Goal: Connect with others: Connect with others

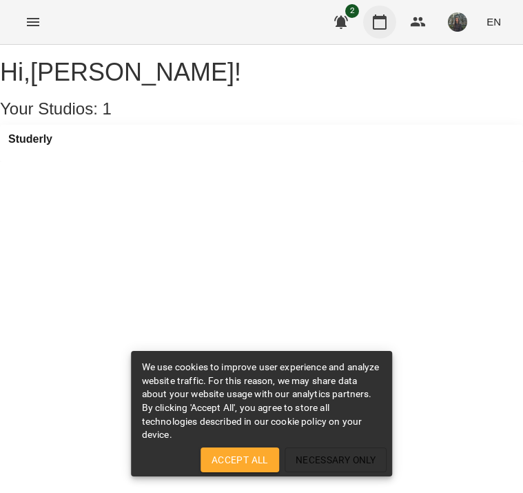
click at [377, 23] on icon "button" at bounding box center [379, 22] width 17 height 17
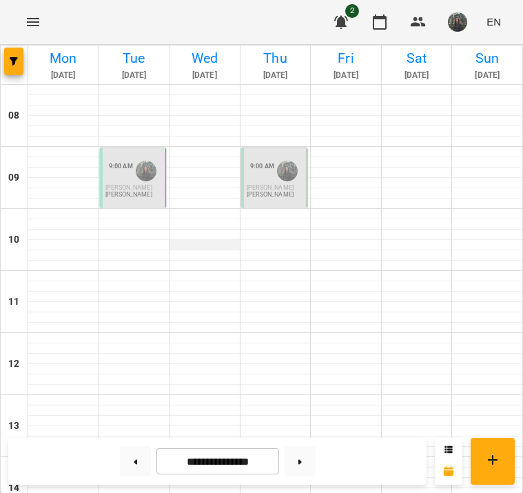
scroll to position [7, 0]
click at [142, 184] on span "[PERSON_NAME]" at bounding box center [128, 187] width 47 height 7
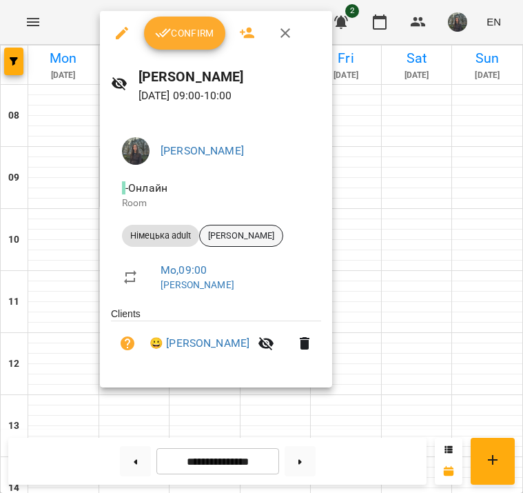
click at [255, 235] on span "[PERSON_NAME]" at bounding box center [241, 235] width 83 height 12
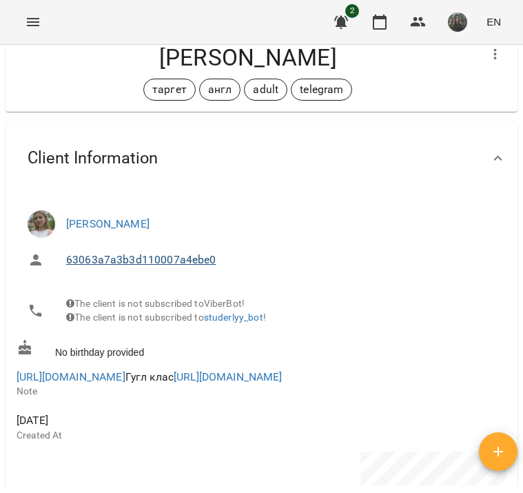
scroll to position [45, 0]
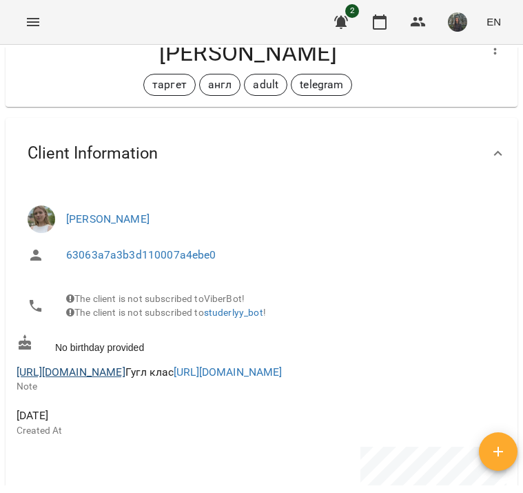
click at [125, 378] on link "[URL][DOMAIN_NAME]" at bounding box center [71, 371] width 109 height 13
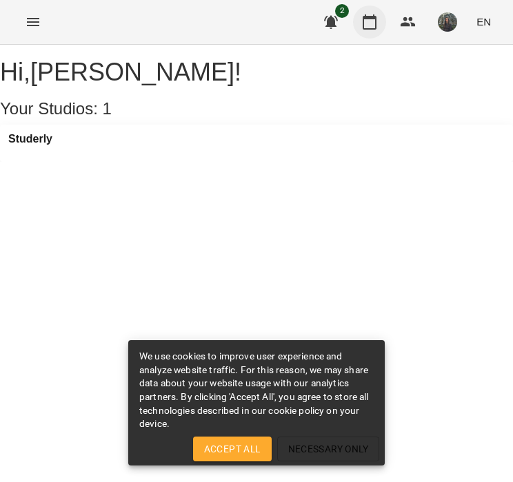
click at [364, 23] on icon "button" at bounding box center [369, 21] width 14 height 15
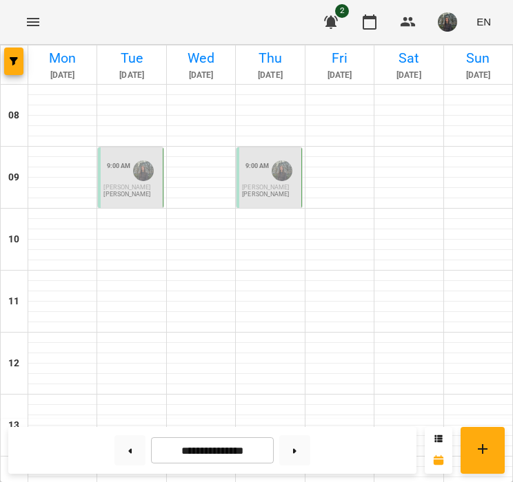
click at [118, 187] on p "[PERSON_NAME]" at bounding box center [131, 188] width 56 height 6
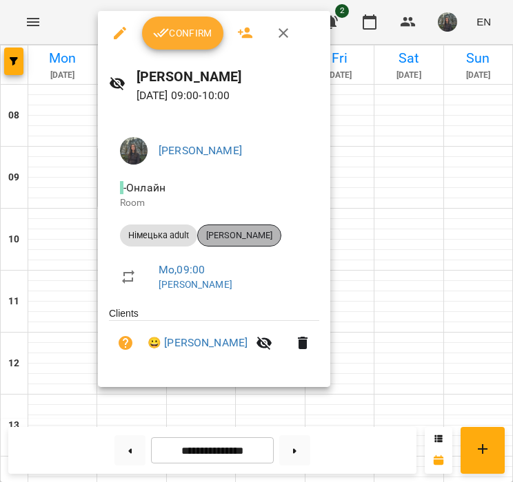
click at [224, 236] on span "[PERSON_NAME]" at bounding box center [239, 235] width 83 height 12
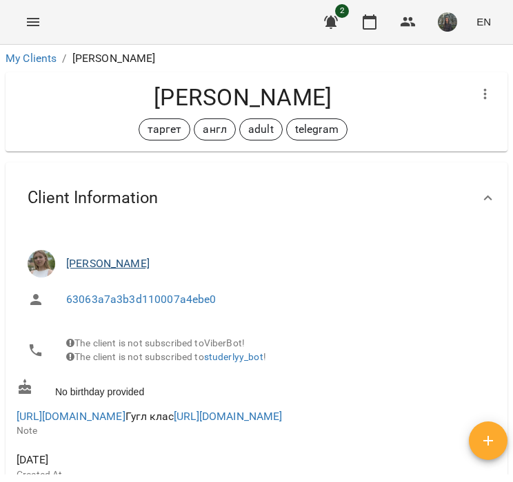
scroll to position [37, 0]
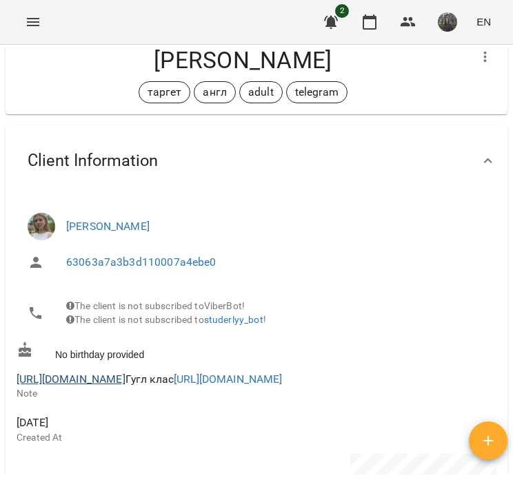
click at [125, 385] on link "[URL][DOMAIN_NAME]" at bounding box center [71, 379] width 109 height 13
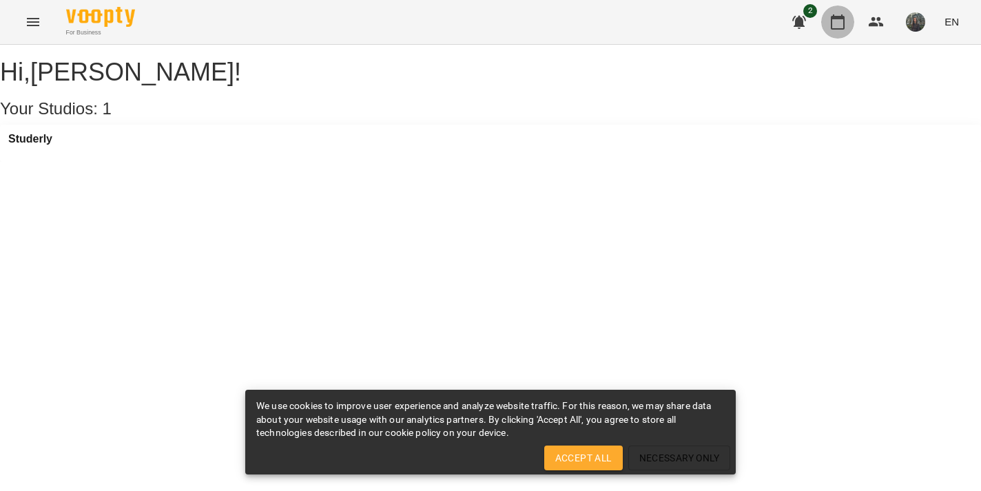
click at [833, 21] on icon "button" at bounding box center [838, 21] width 14 height 15
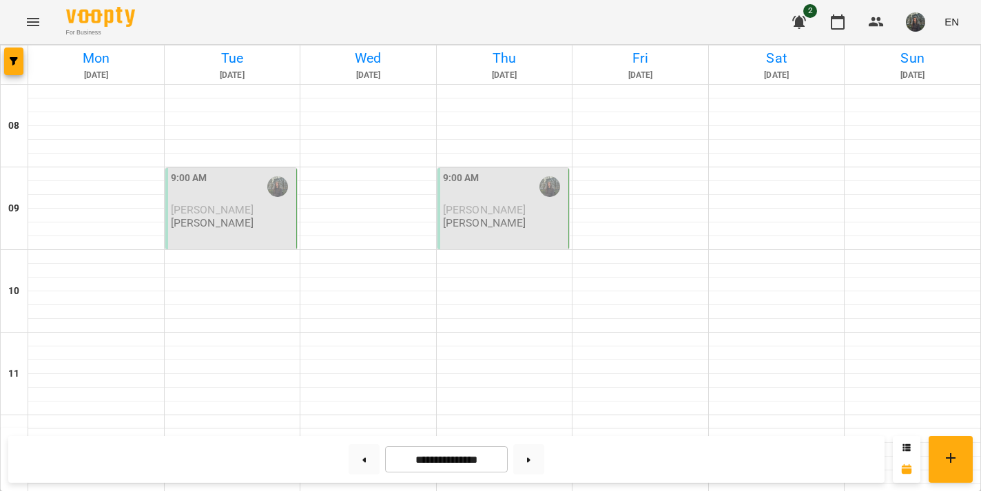
click at [259, 194] on div "9:00 AM" at bounding box center [232, 187] width 123 height 32
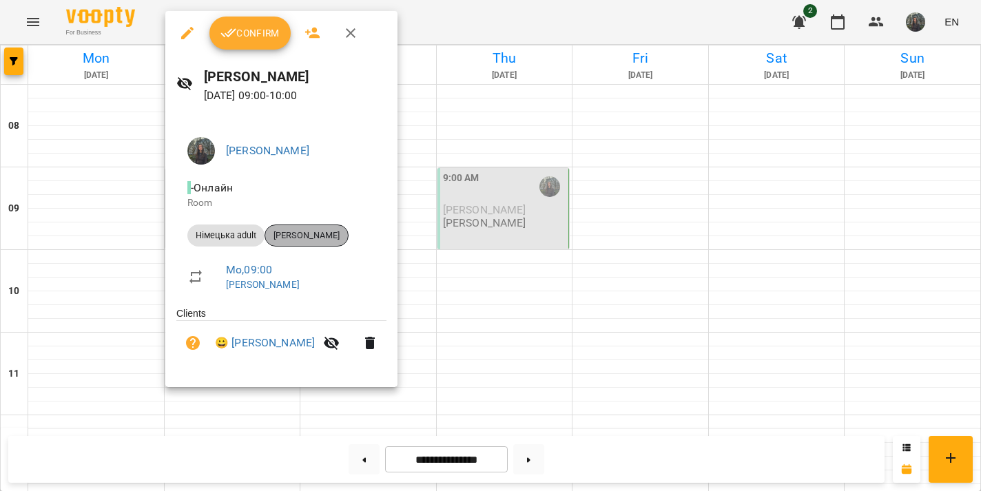
click at [327, 234] on span "[PERSON_NAME]" at bounding box center [306, 235] width 83 height 12
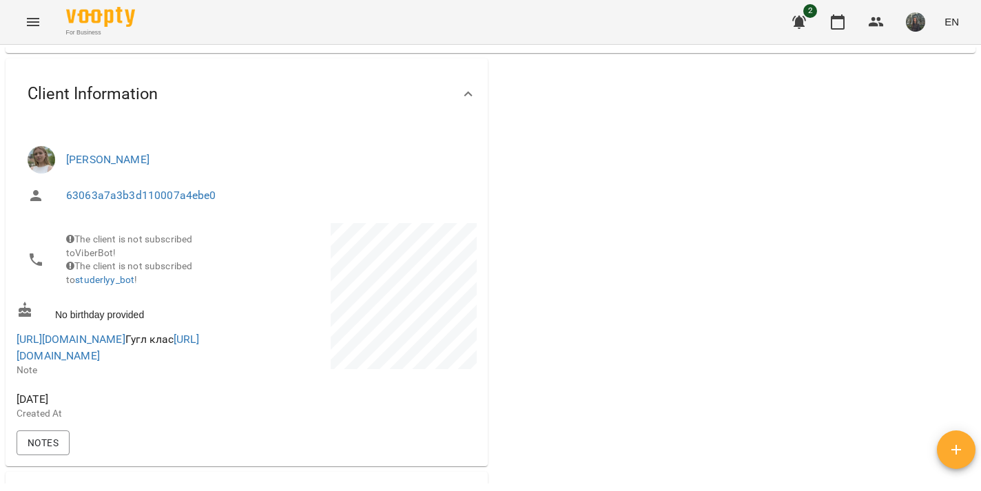
scroll to position [113, 0]
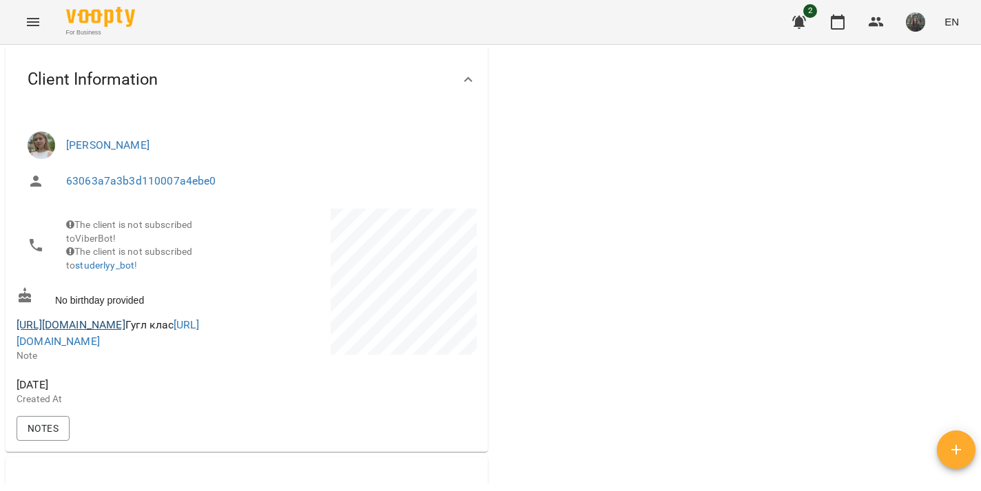
click at [125, 331] on link "[URL][DOMAIN_NAME]" at bounding box center [71, 324] width 109 height 13
